Goal: Information Seeking & Learning: Learn about a topic

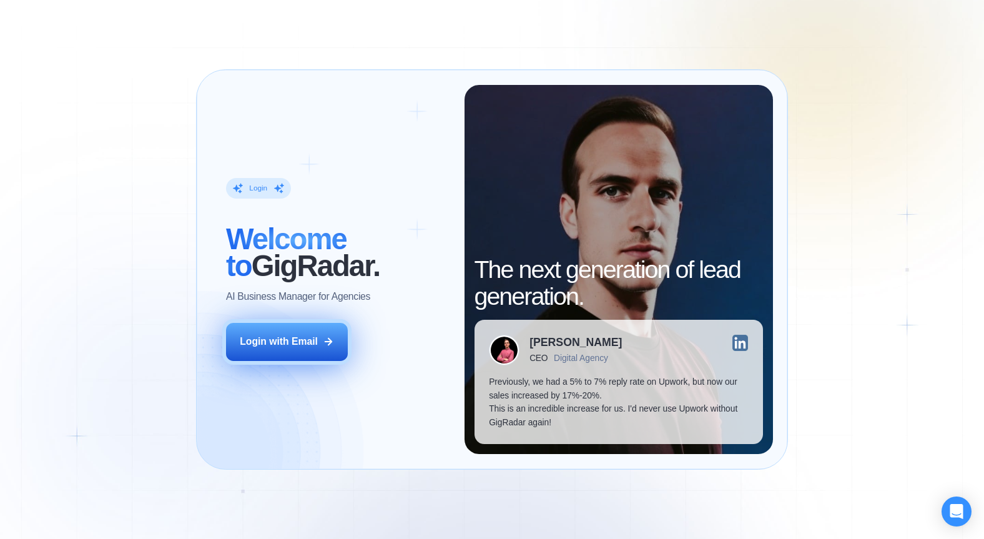
click at [306, 350] on button "Login with Email" at bounding box center [287, 342] width 122 height 38
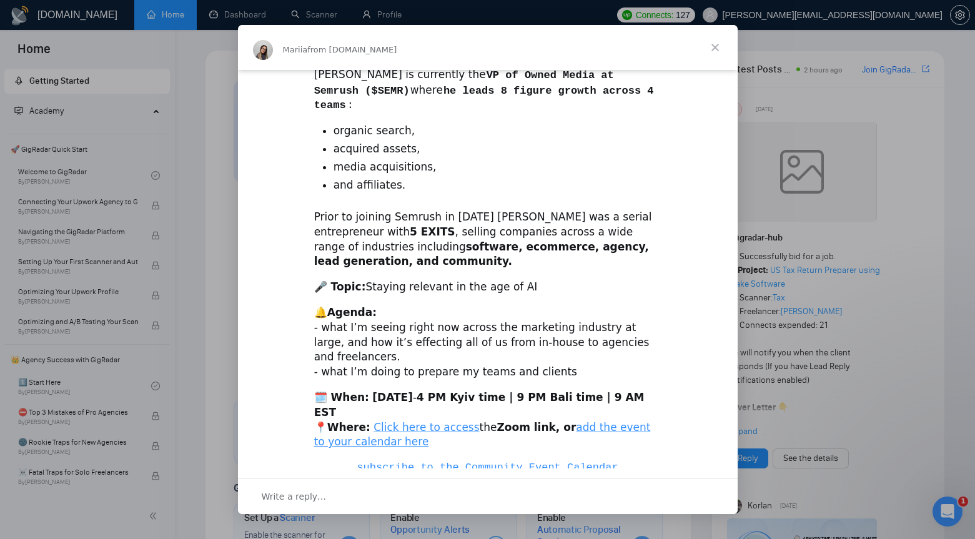
scroll to position [342, 0]
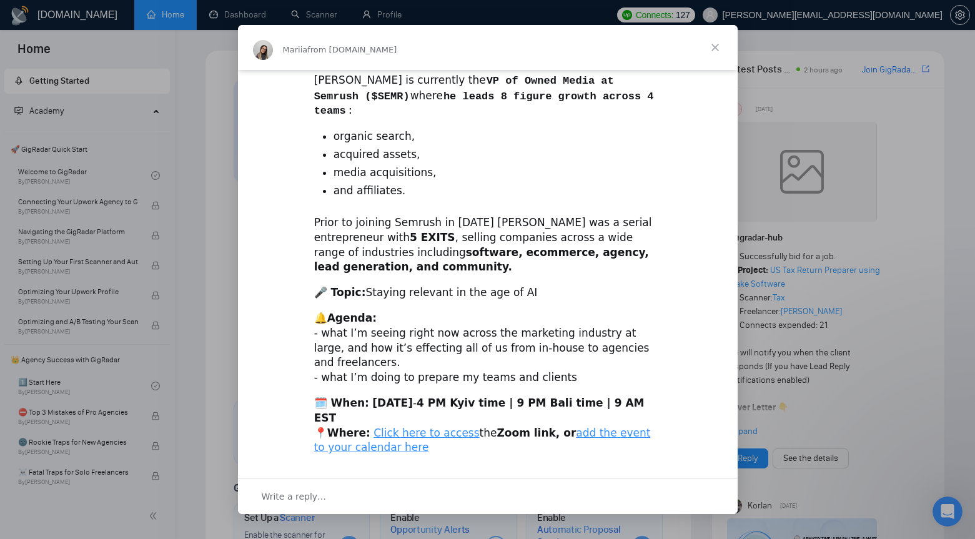
click at [219, 315] on div "Intercom messenger" at bounding box center [487, 269] width 975 height 539
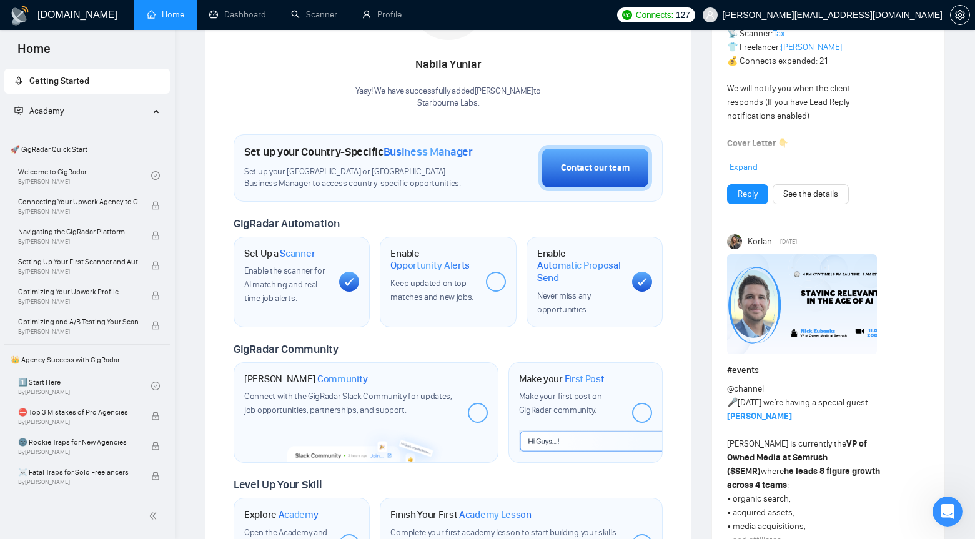
scroll to position [0, 0]
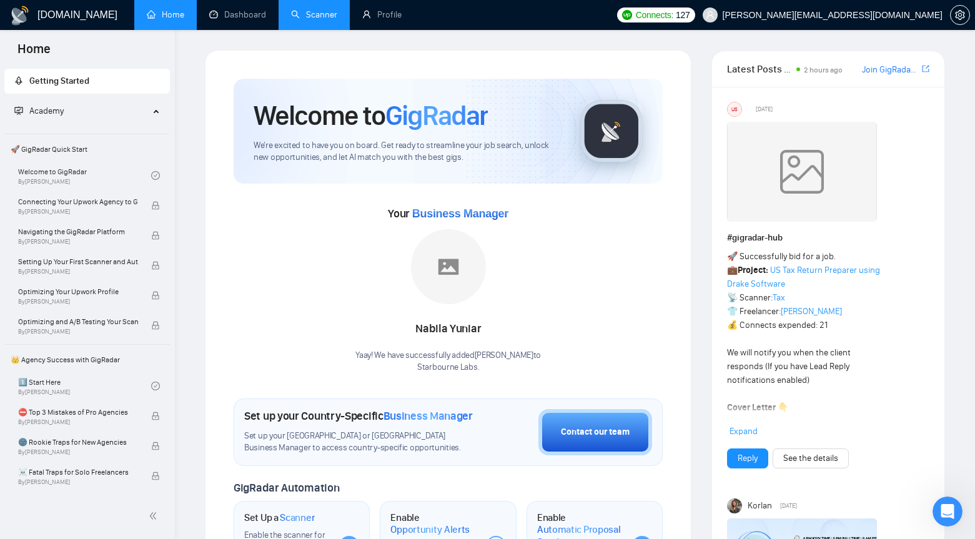
click at [319, 17] on link "Scanner" at bounding box center [314, 14] width 46 height 11
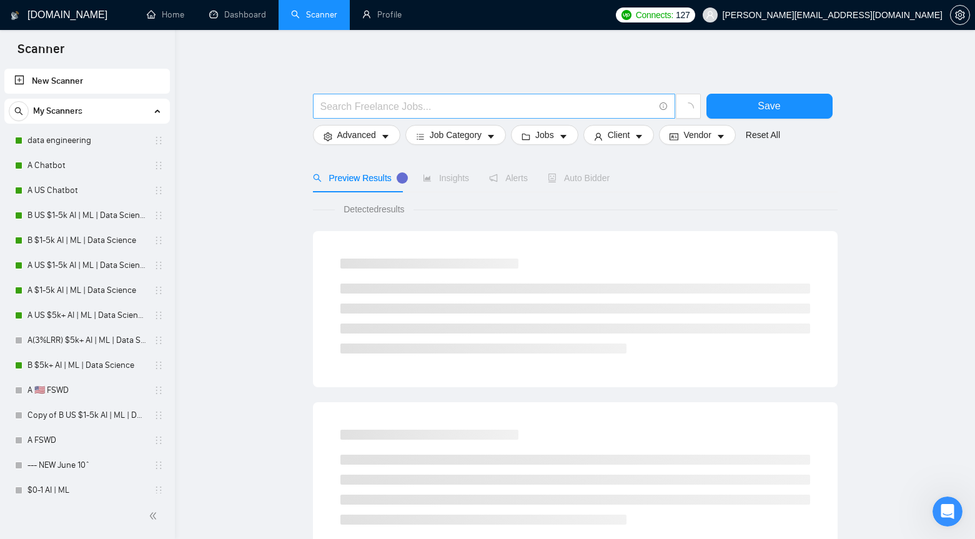
click at [392, 100] on input "text" at bounding box center [487, 107] width 334 height 16
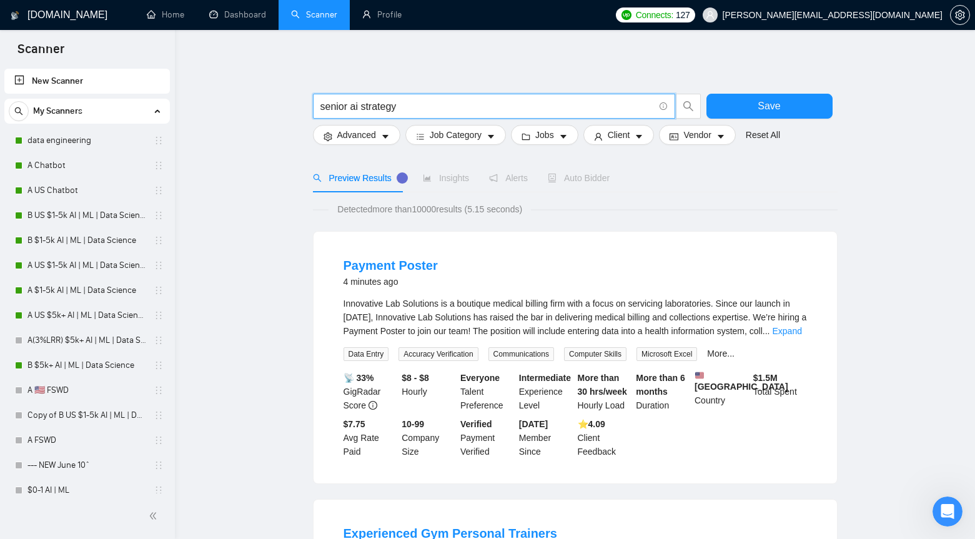
type input "senior ai strategy"
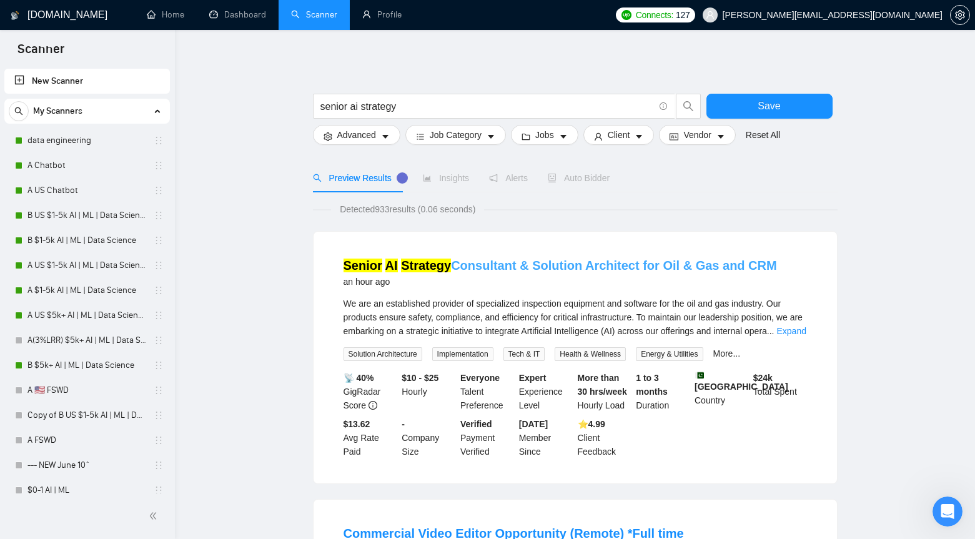
click at [495, 264] on link "Senior AI Strategy Consultant & Solution Architect for Oil & Gas and CRM" at bounding box center [560, 266] width 433 height 14
click at [728, 349] on link "More..." at bounding box center [726, 354] width 27 height 10
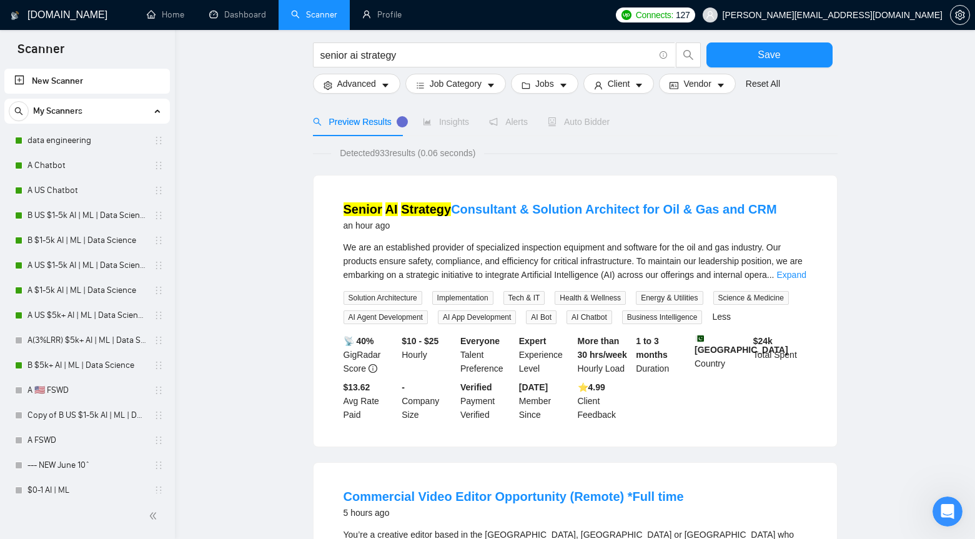
scroll to position [56, 0]
click at [795, 278] on link "Expand" at bounding box center [791, 275] width 29 height 10
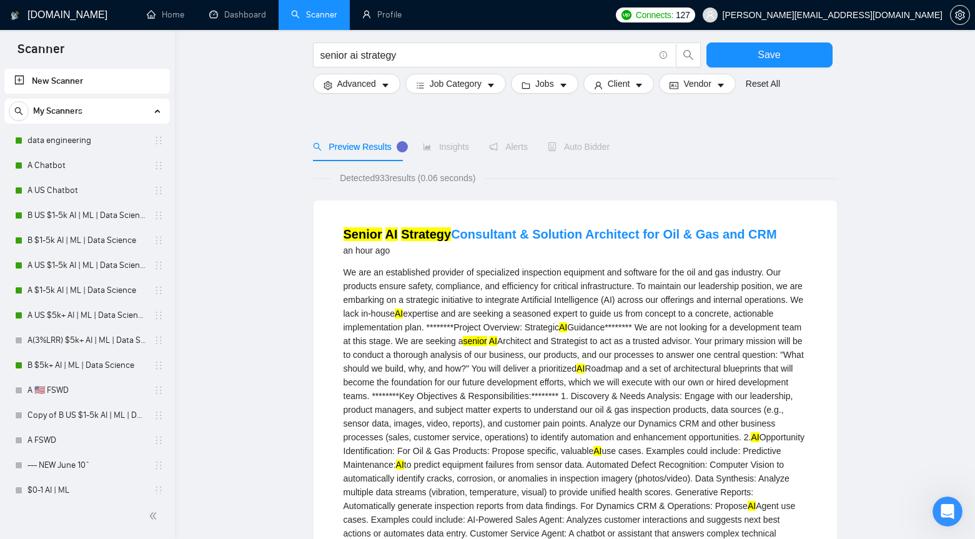
scroll to position [94, 0]
